Goal: Information Seeking & Learning: Learn about a topic

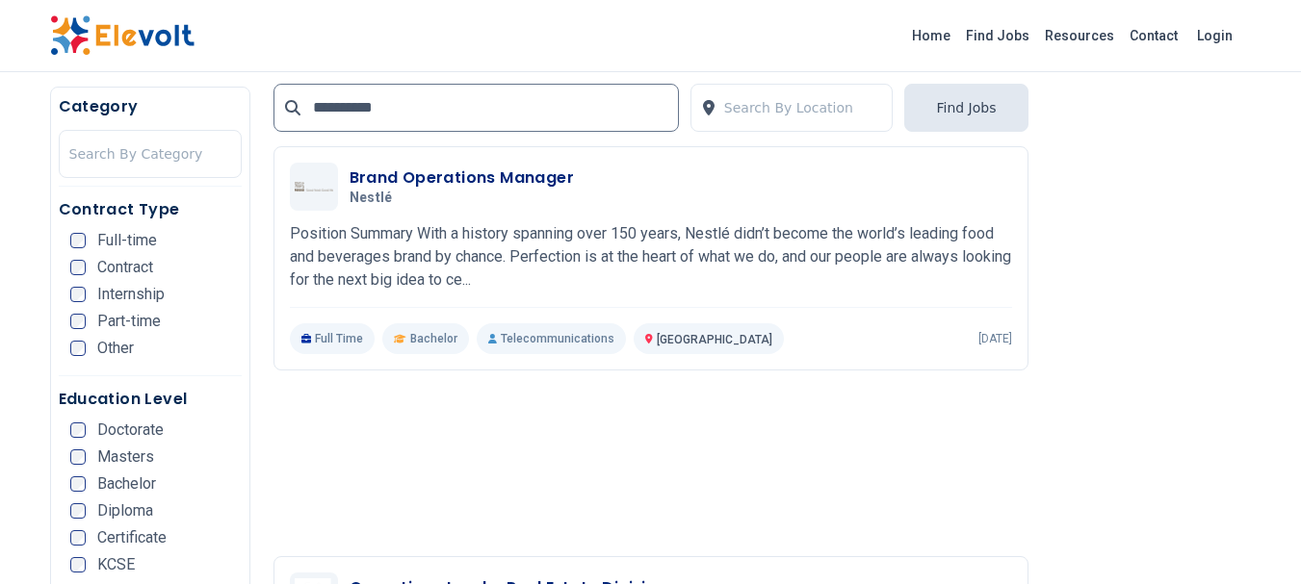
scroll to position [2022, 0]
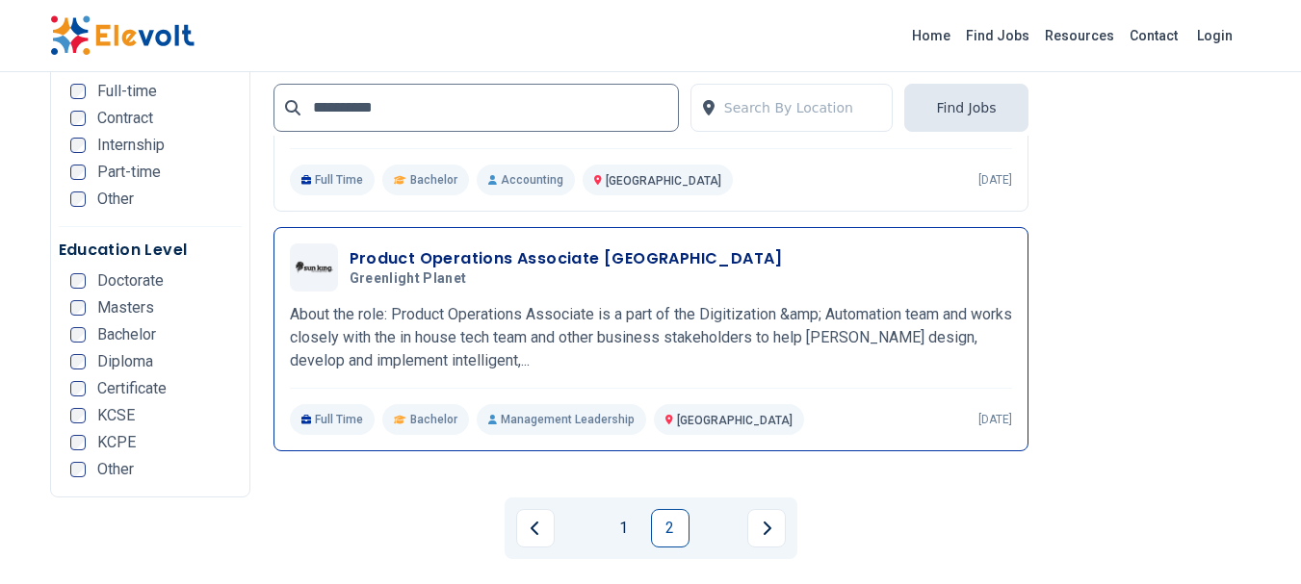
click at [535, 335] on p "About the role: Product Operations Associate is a part of the Digitization &amp…" at bounding box center [651, 337] width 722 height 69
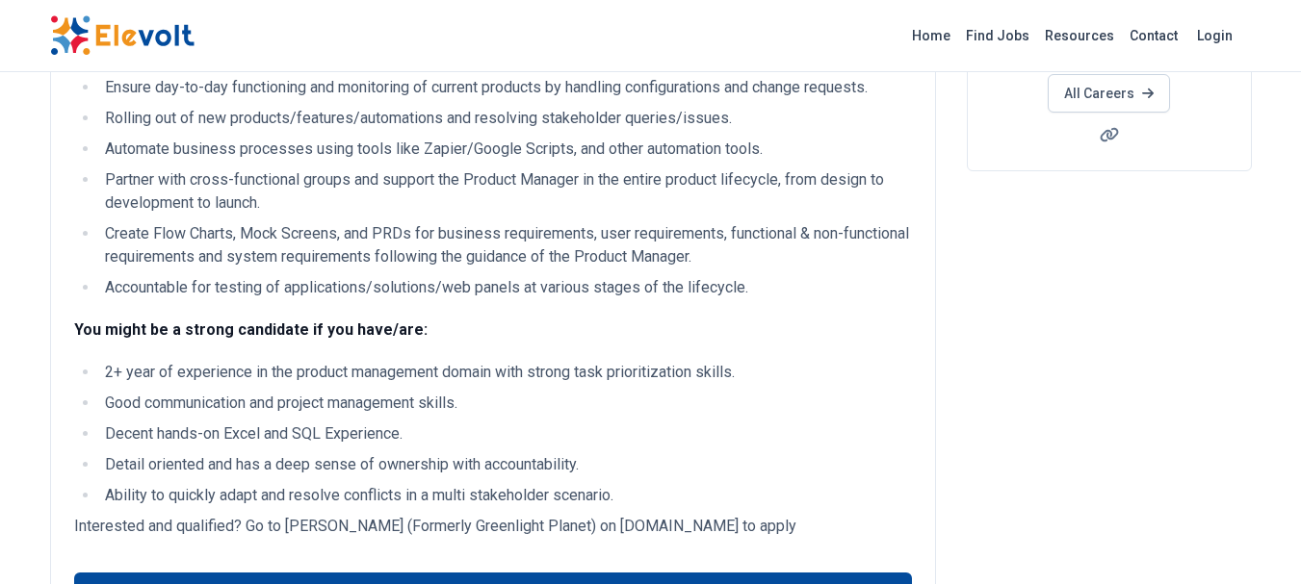
scroll to position [481, 0]
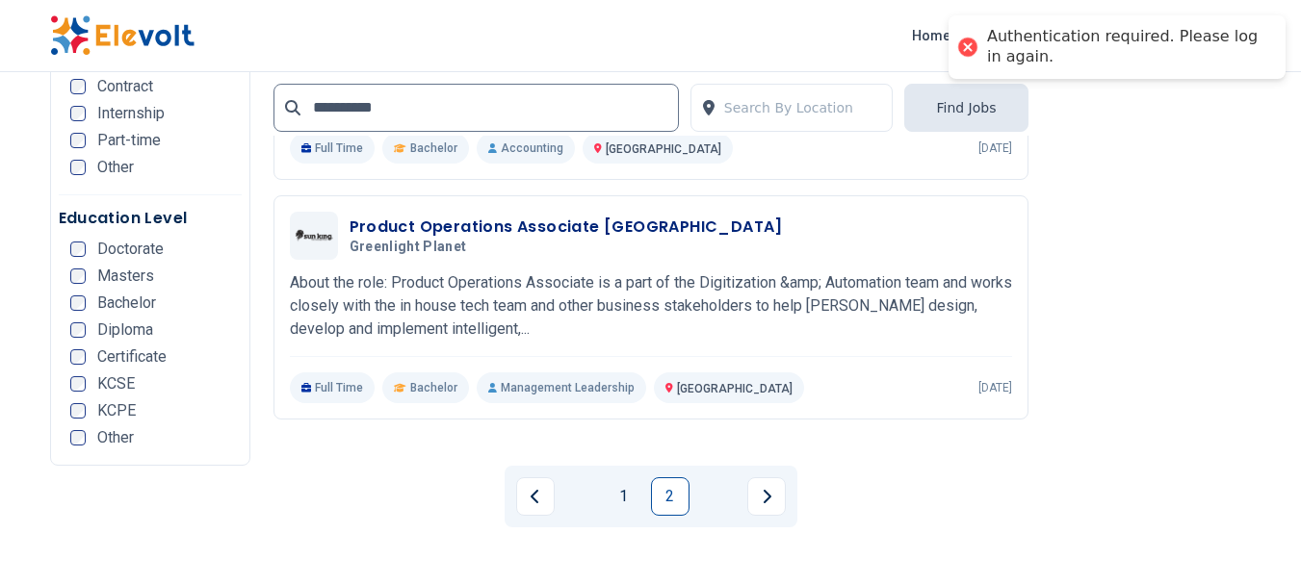
scroll to position [2118, 0]
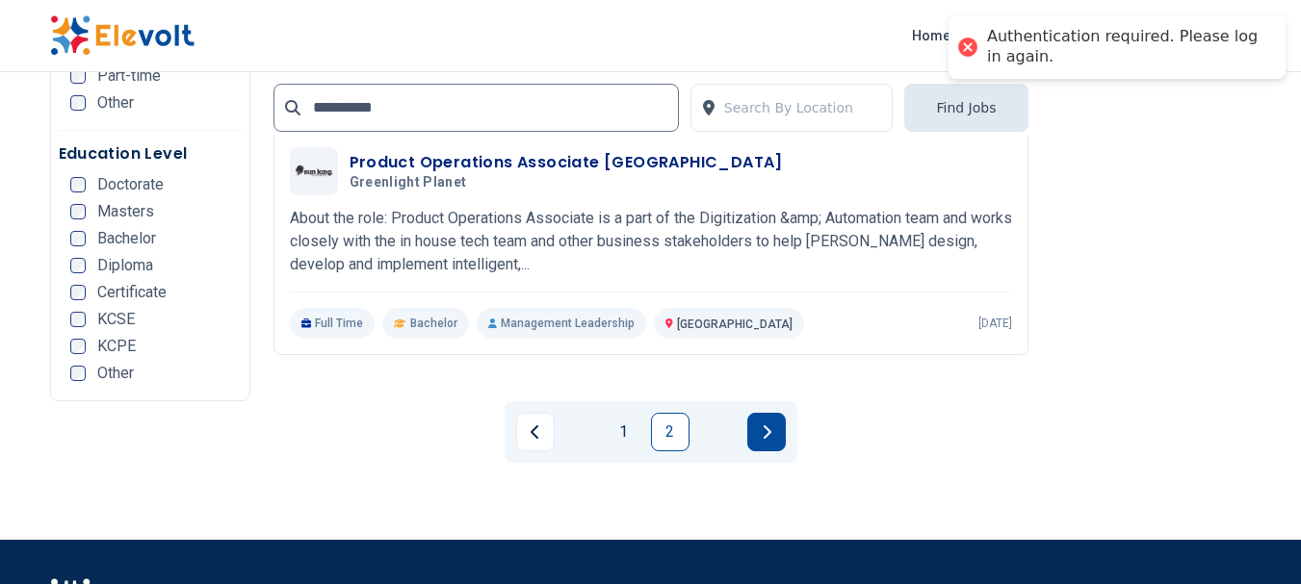
click at [754, 426] on button "Next page" at bounding box center [766, 432] width 39 height 39
click at [761, 442] on button "Next page" at bounding box center [766, 432] width 39 height 39
